Goal: Check status

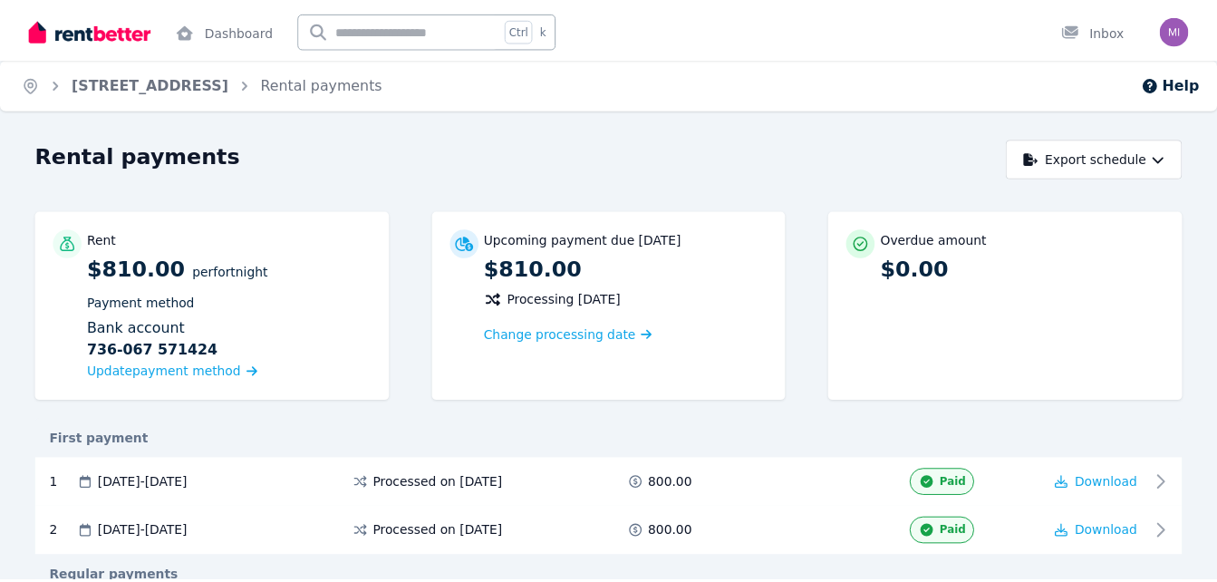
scroll to position [2159, 0]
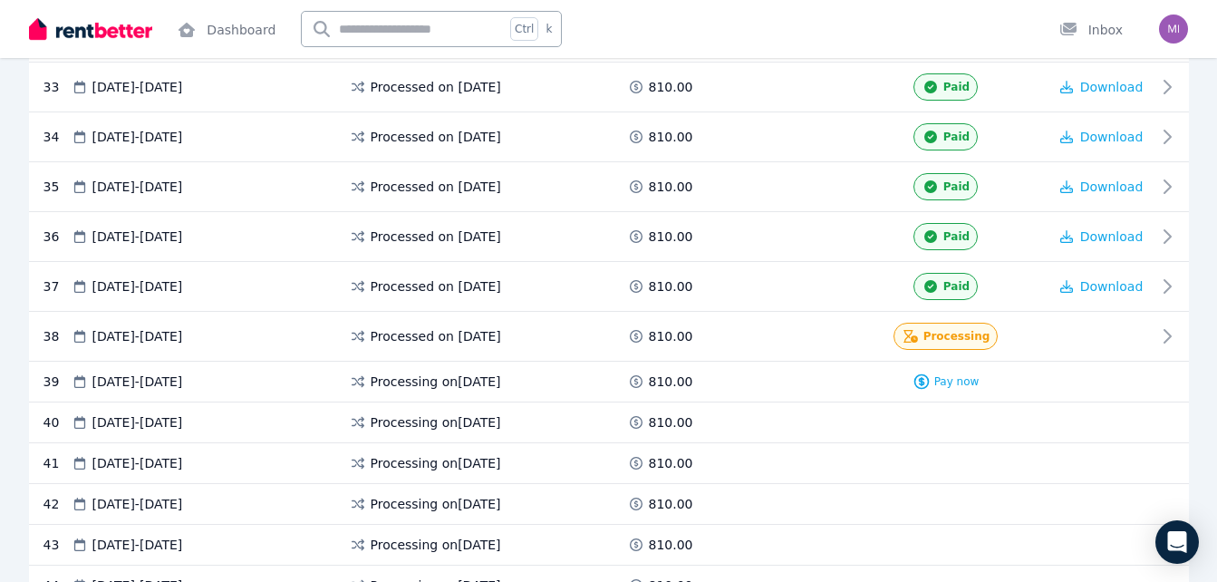
scroll to position [2077, 0]
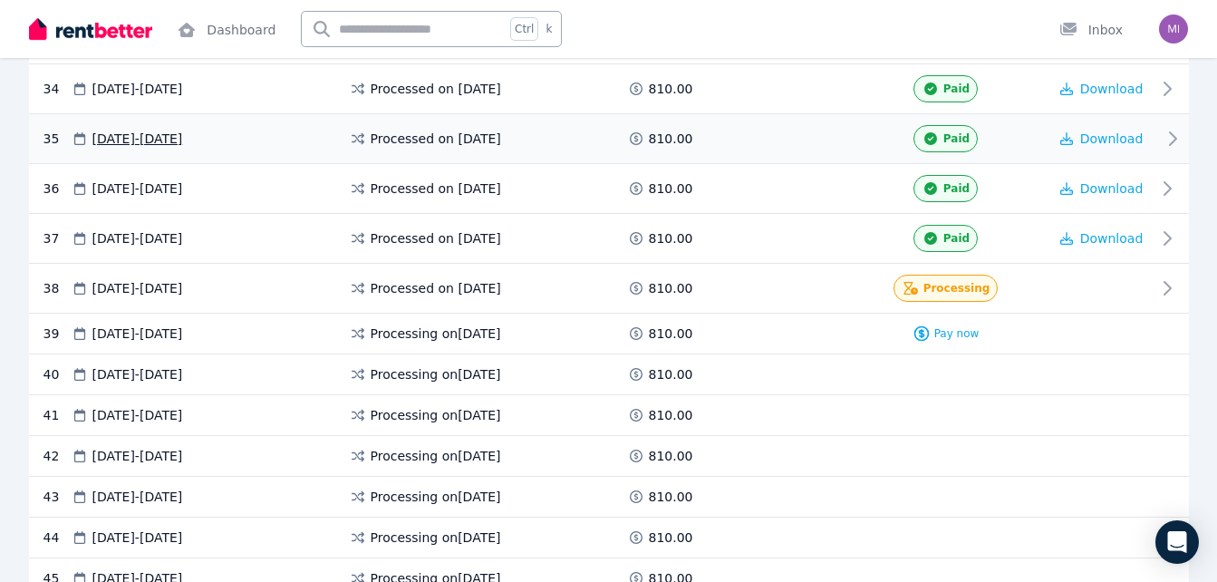
click at [525, 160] on div "35 16 Jul 2025 - 29 Jul 2025 Processed on 1 July 2025 810.00 Paid Download" at bounding box center [609, 139] width 1160 height 50
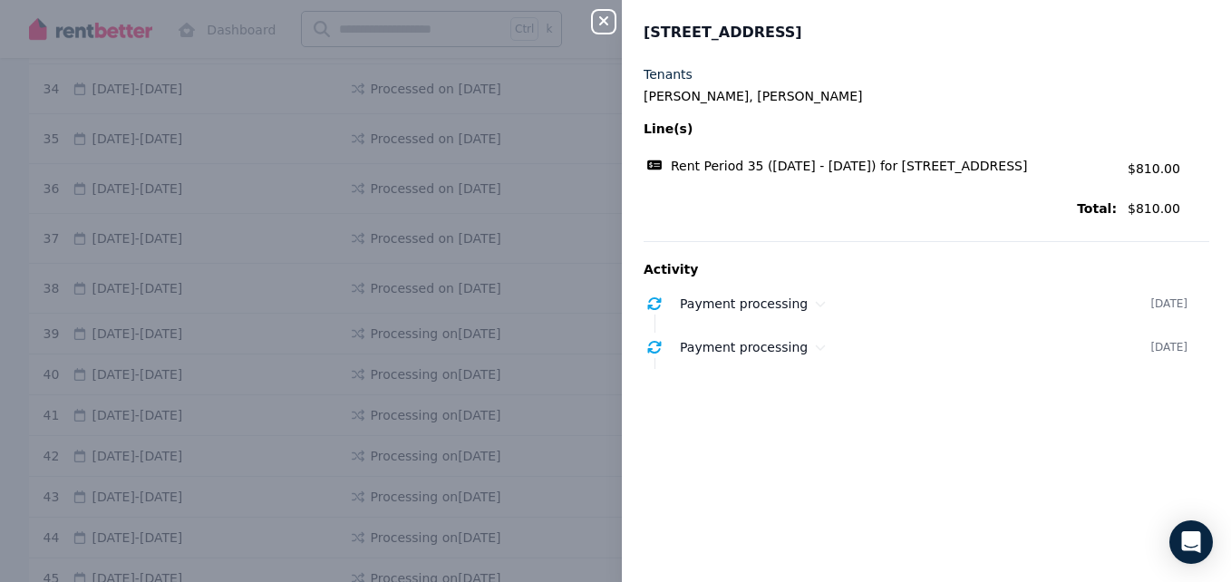
click at [608, 21] on icon "button" at bounding box center [604, 21] width 22 height 14
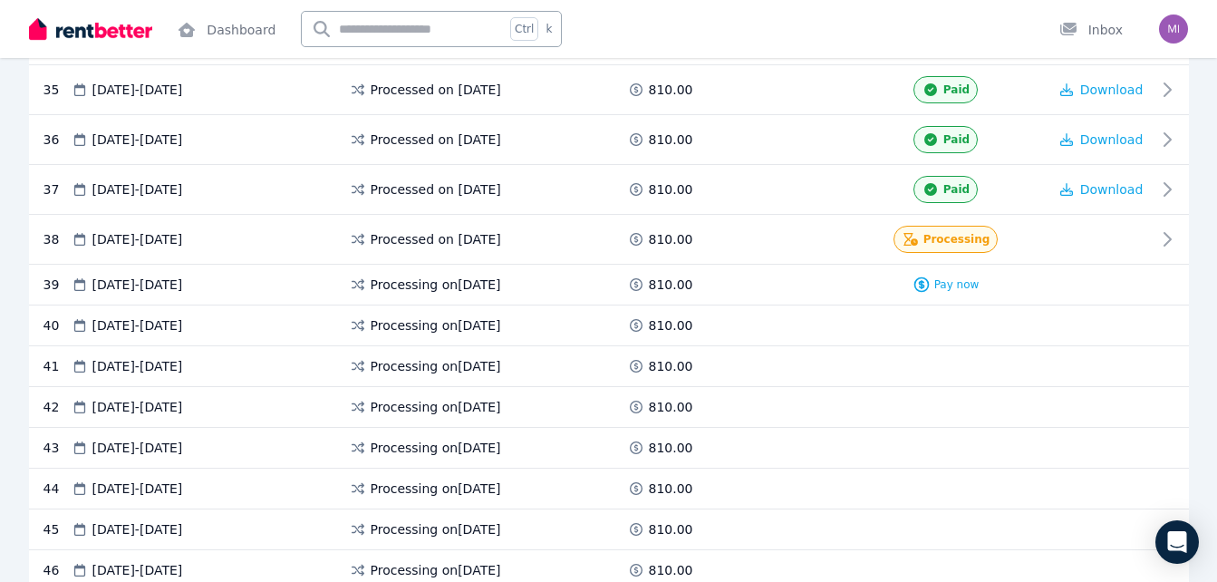
scroll to position [2162, 0]
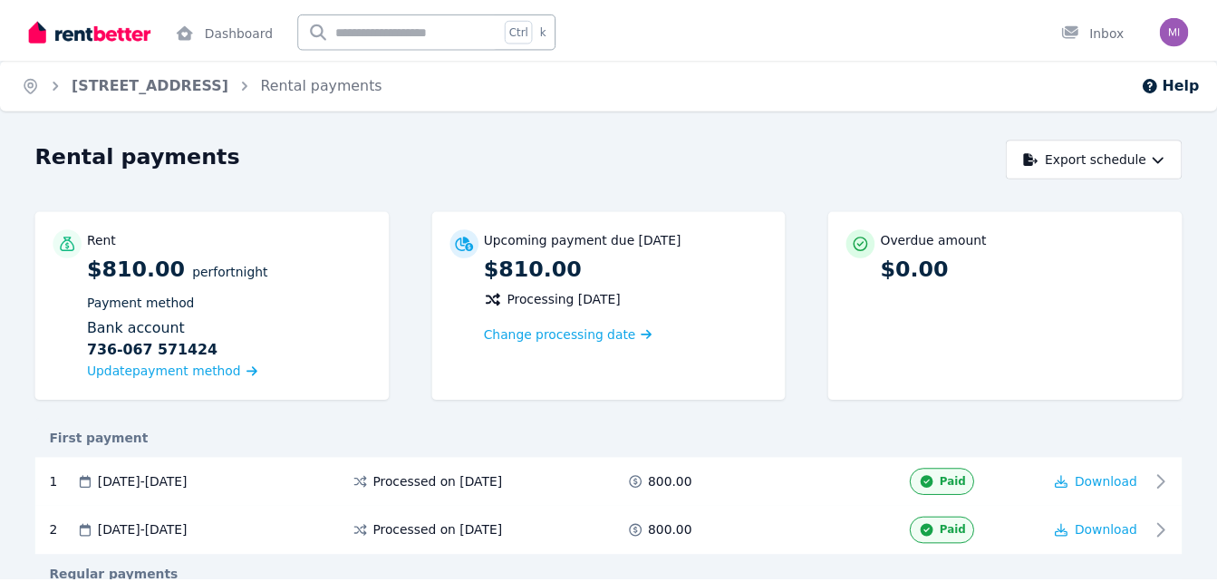
scroll to position [2162, 0]
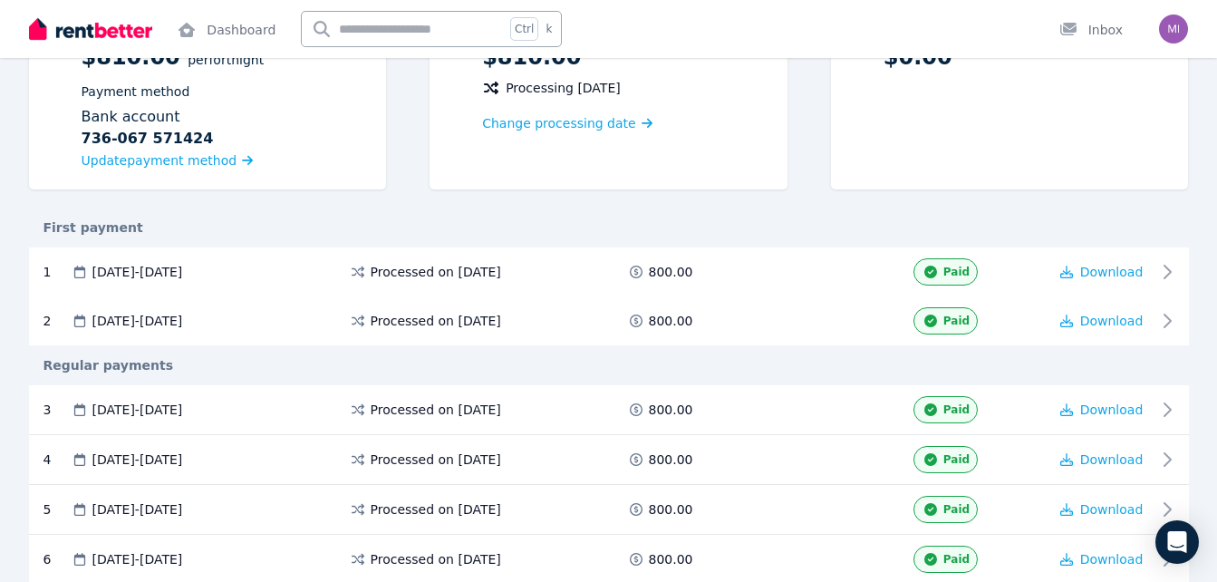
scroll to position [144, 0]
